Goal: Task Accomplishment & Management: Manage account settings

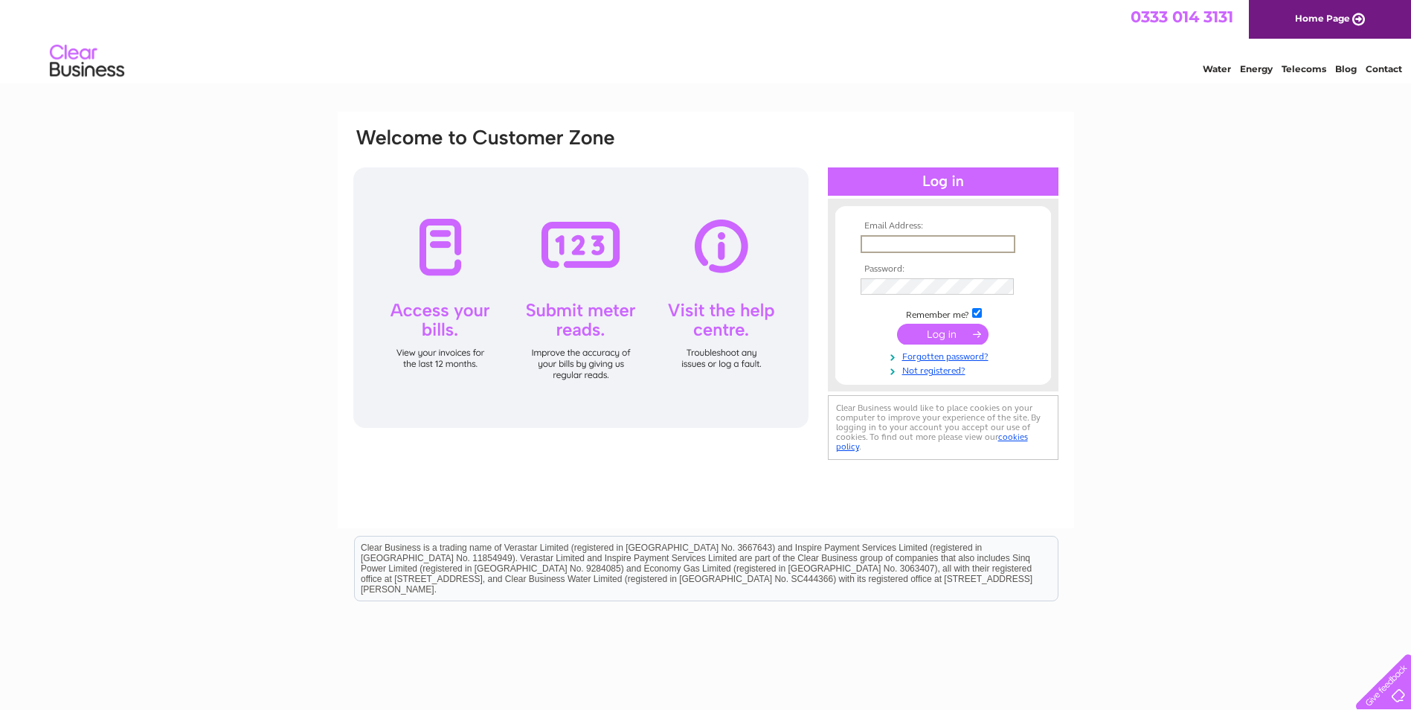
type input "richard.ogle@virgin.net"
click at [917, 326] on input "submit" at bounding box center [942, 334] width 91 height 21
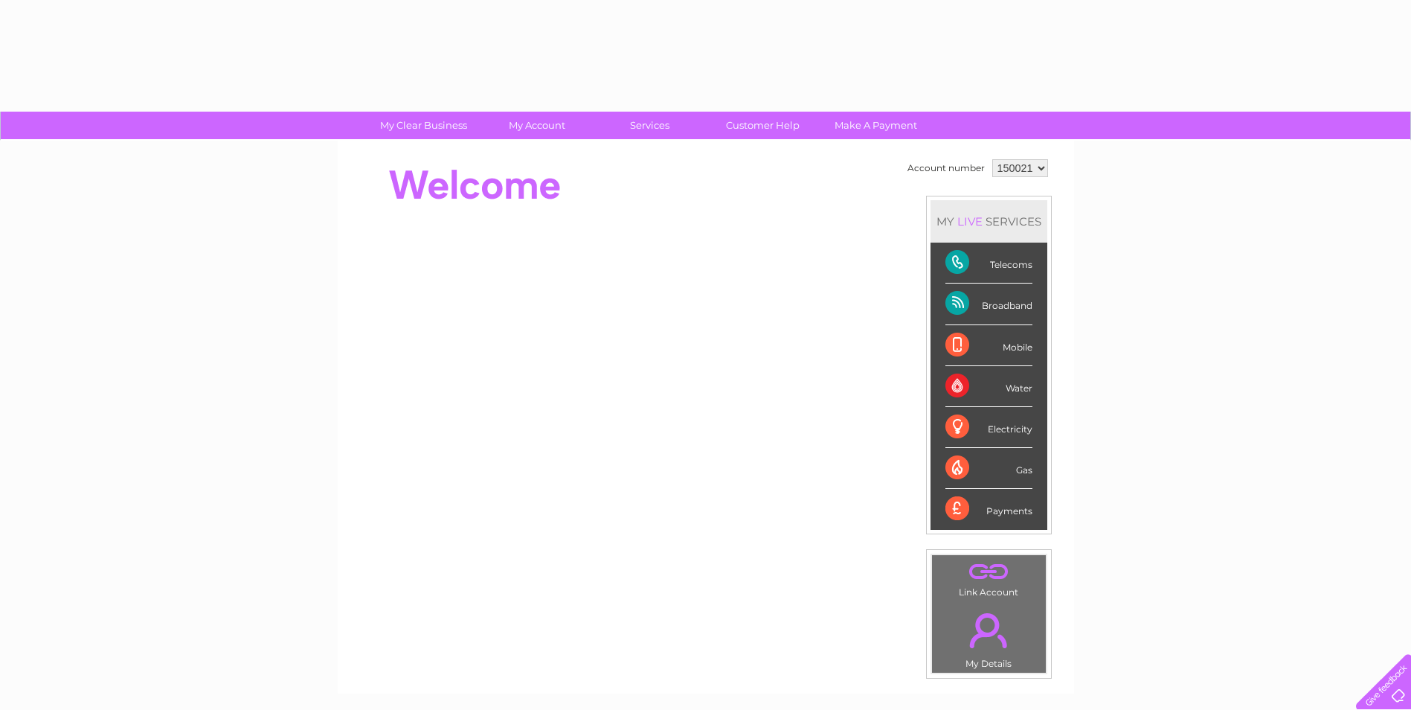
click at [917, 328] on td "Account number 150021 MY LIVE SERVICES Telecoms Broadband Mobile Water Electric…" at bounding box center [978, 416] width 148 height 523
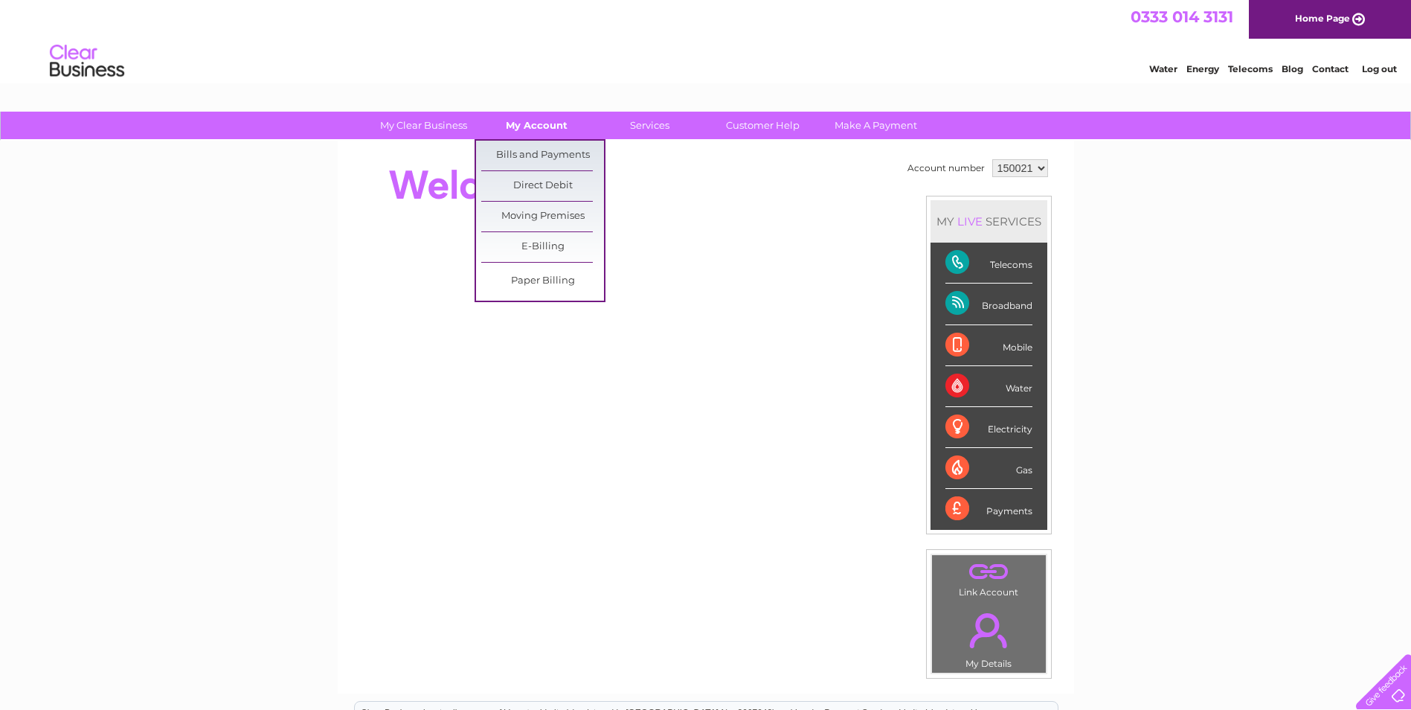
click at [525, 123] on link "My Account" at bounding box center [536, 126] width 123 height 28
click at [524, 152] on link "Bills and Payments" at bounding box center [542, 156] width 123 height 30
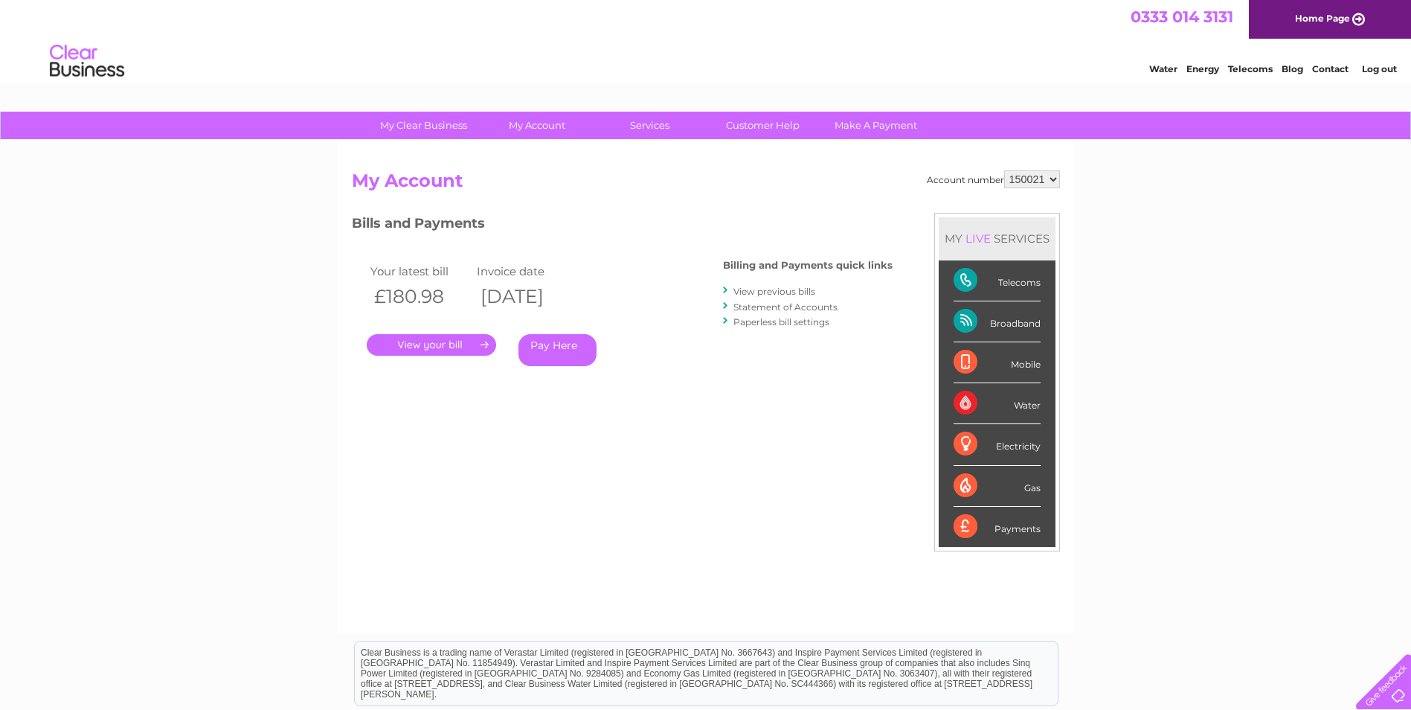
click at [422, 351] on link "." at bounding box center [431, 345] width 129 height 22
click at [422, 345] on link "." at bounding box center [431, 345] width 129 height 22
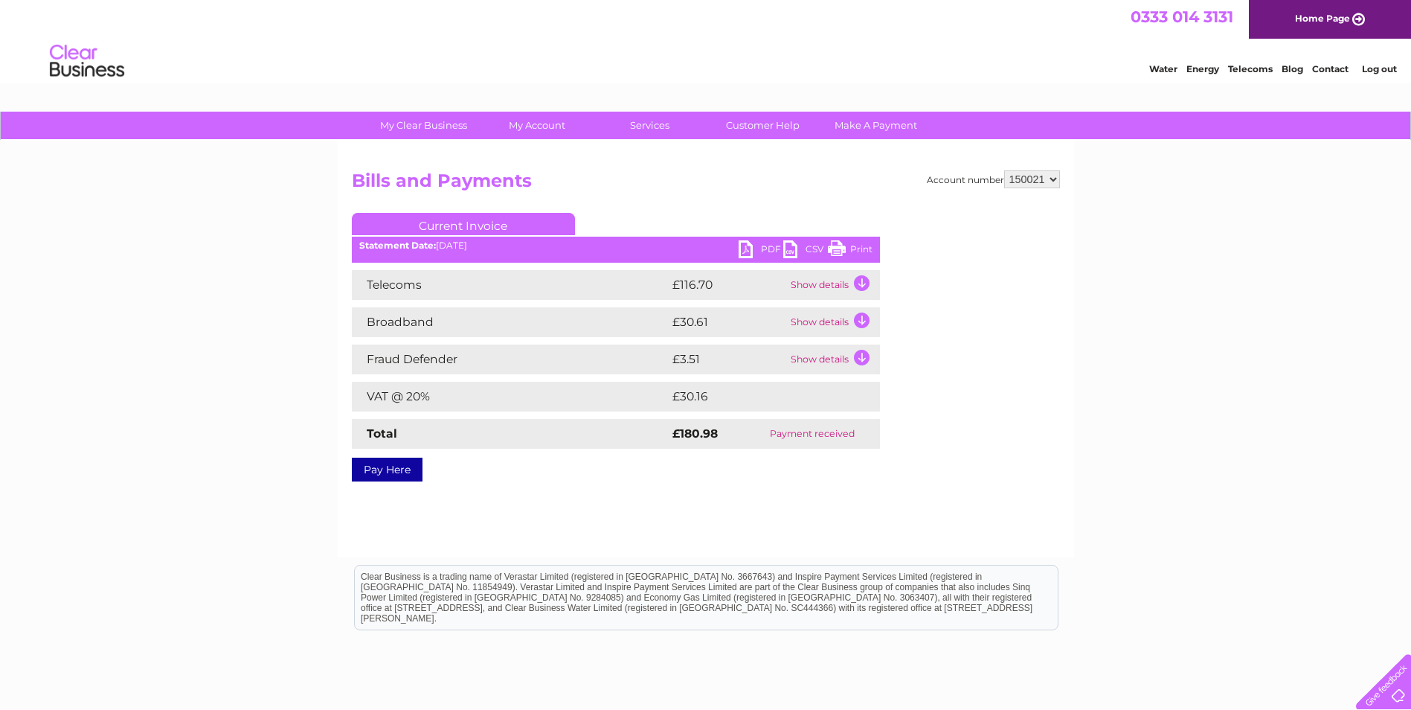
click at [864, 279] on td "Show details" at bounding box center [833, 285] width 93 height 30
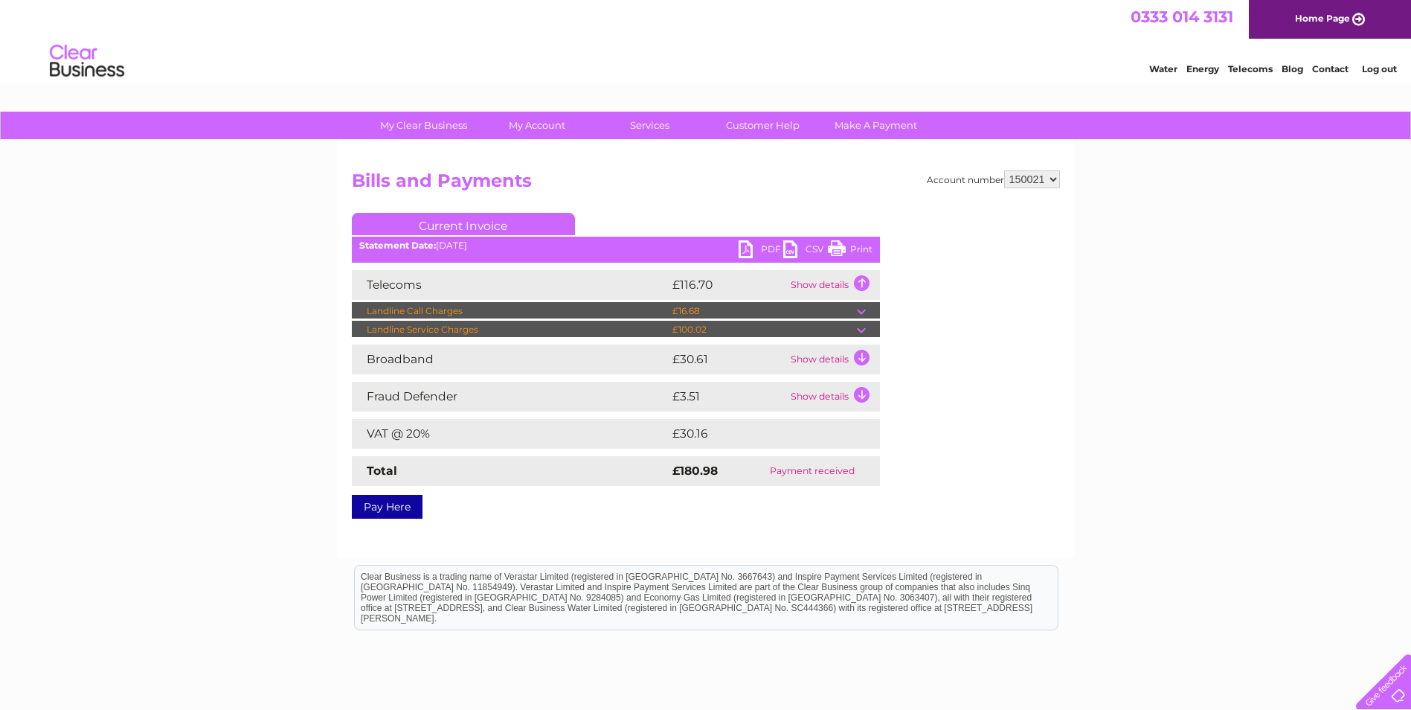
click at [861, 315] on td at bounding box center [868, 311] width 23 height 18
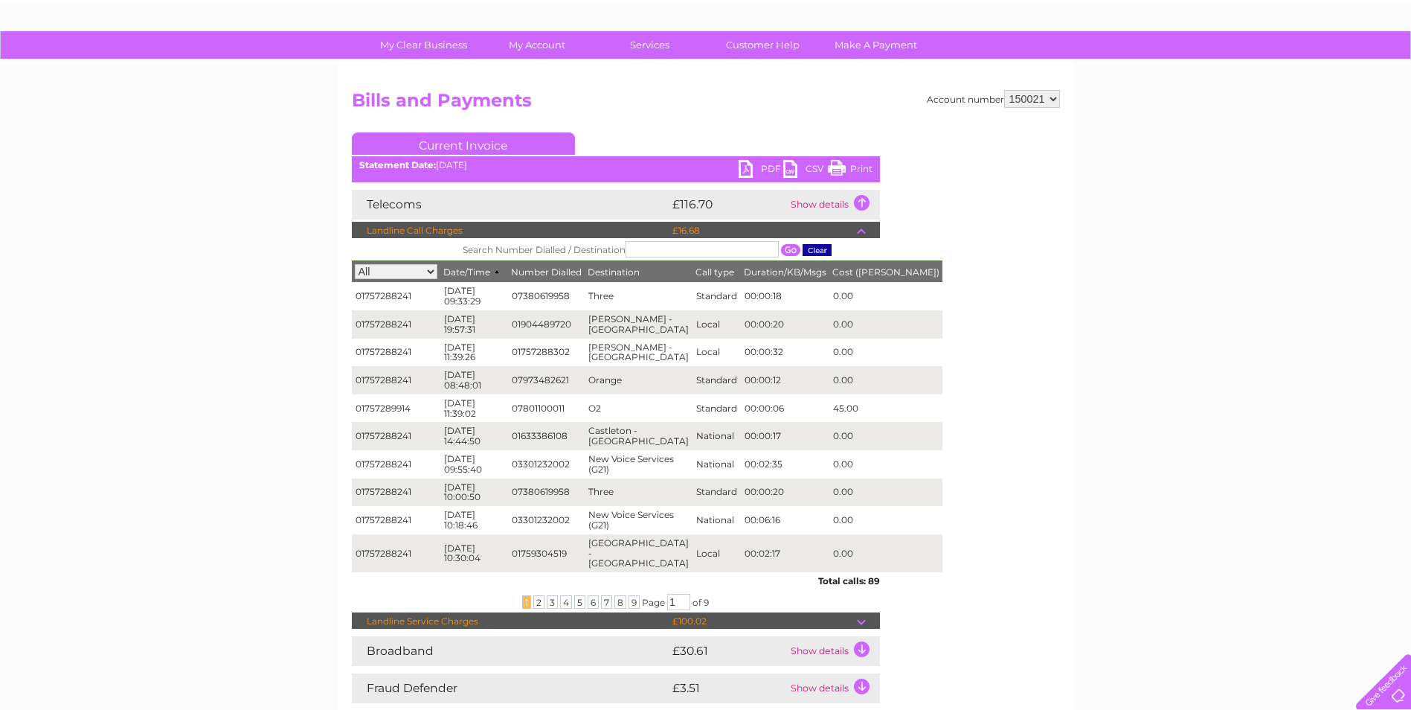
scroll to position [74, 0]
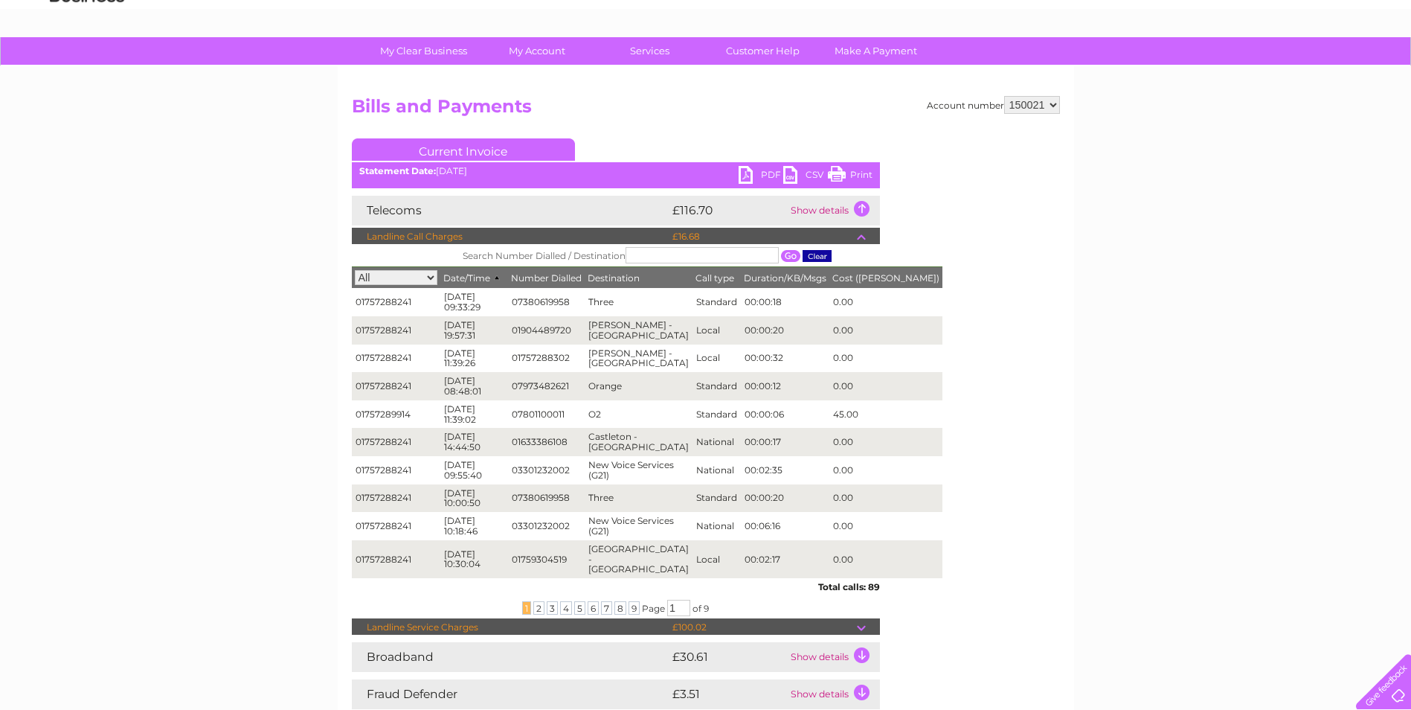
click at [861, 237] on td at bounding box center [868, 237] width 23 height 18
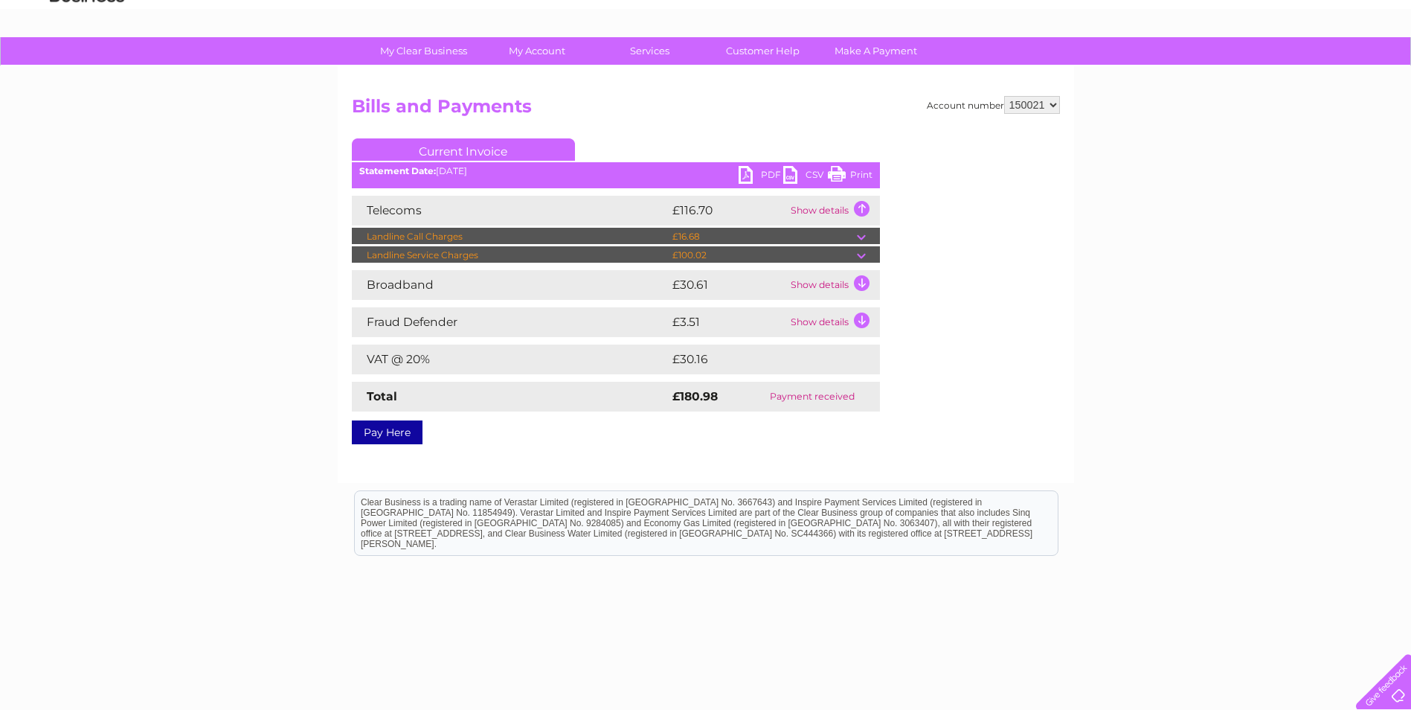
click at [863, 257] on td at bounding box center [868, 255] width 23 height 18
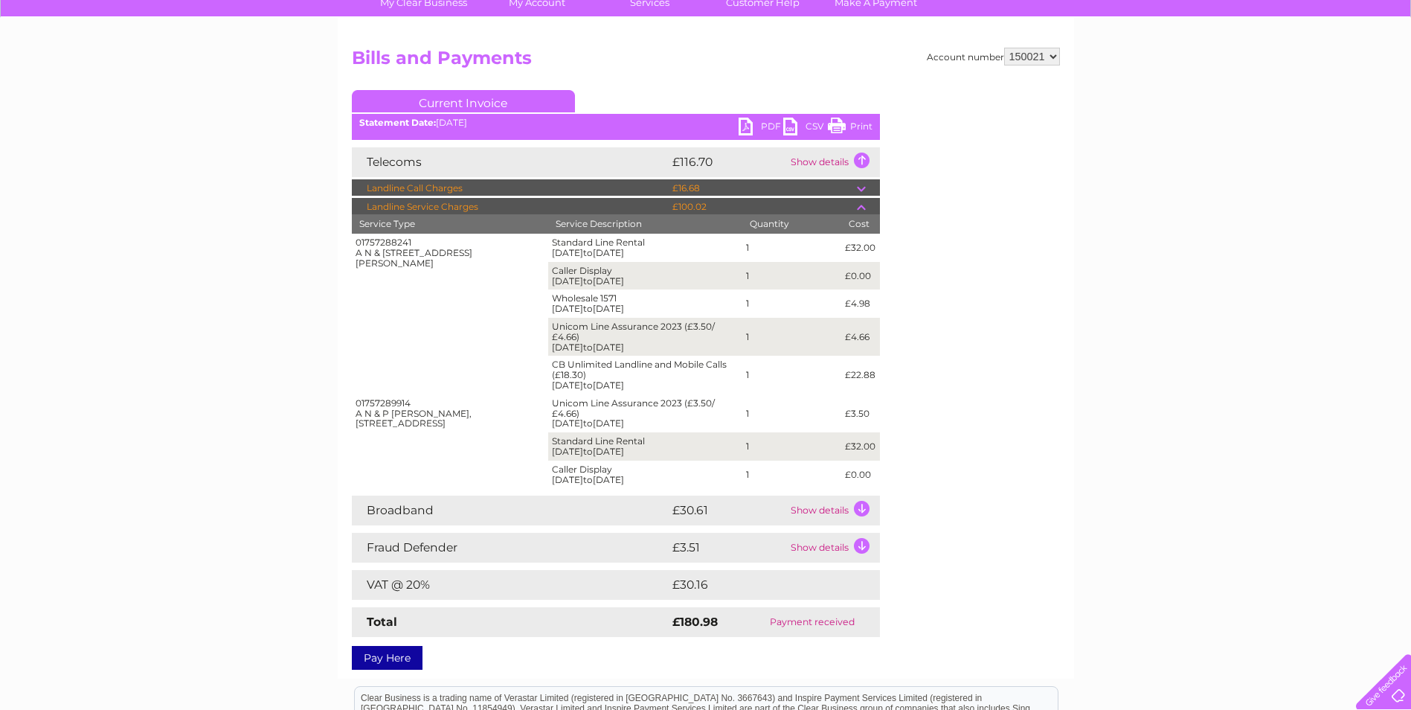
scroll to position [149, 0]
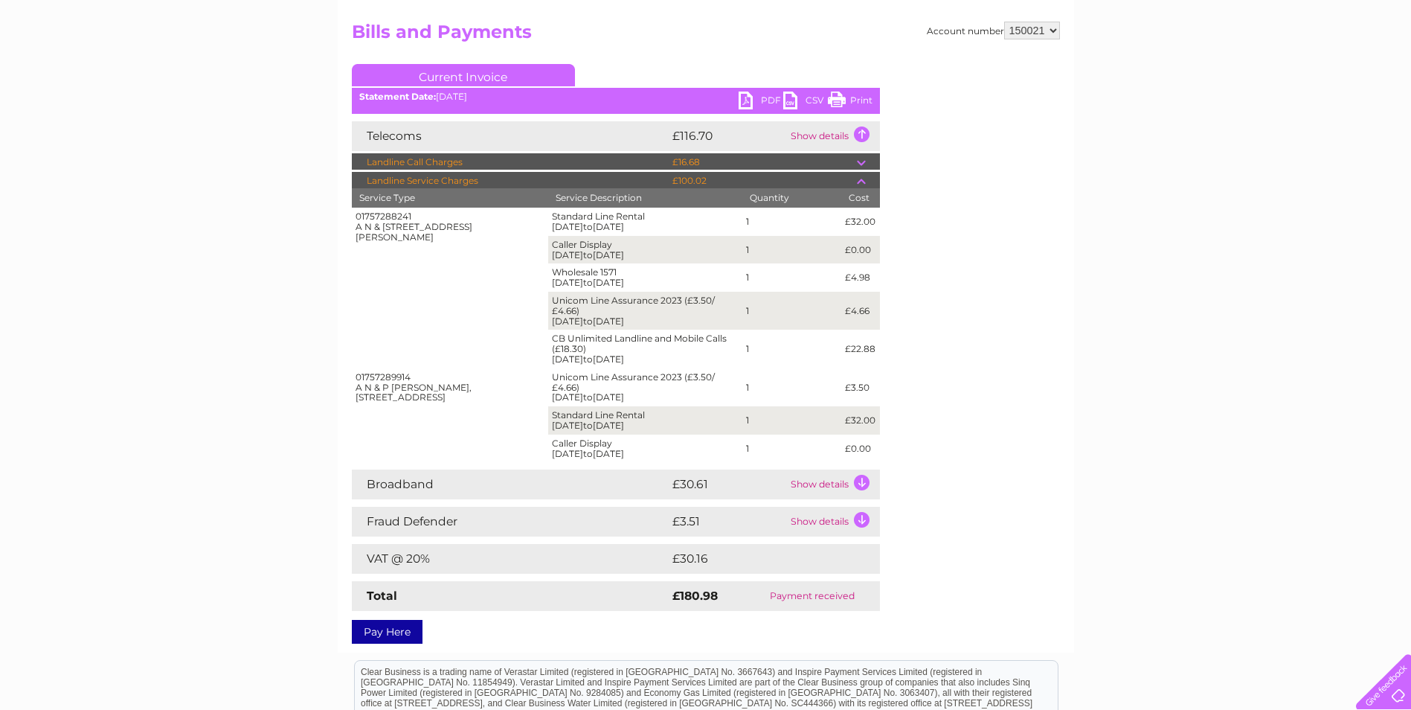
click at [1053, 34] on select "150021" at bounding box center [1032, 31] width 56 height 18
